Goal: Task Accomplishment & Management: Use online tool/utility

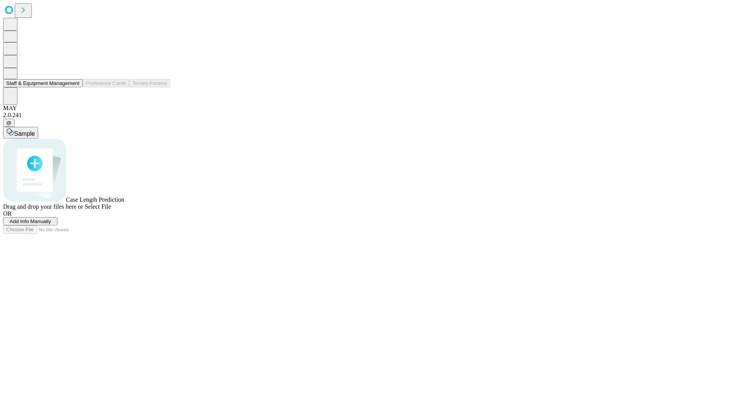
click at [74, 87] on button "Staff & Equipment Management" at bounding box center [43, 83] width 80 height 8
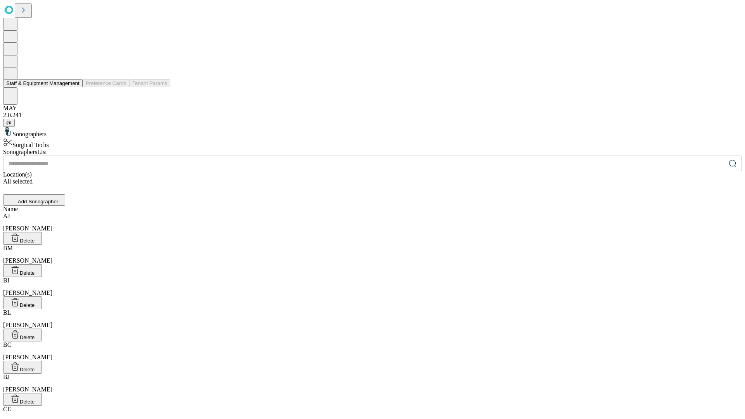
click at [74, 87] on button "Staff & Equipment Management" at bounding box center [43, 83] width 80 height 8
